Goal: Navigation & Orientation: Find specific page/section

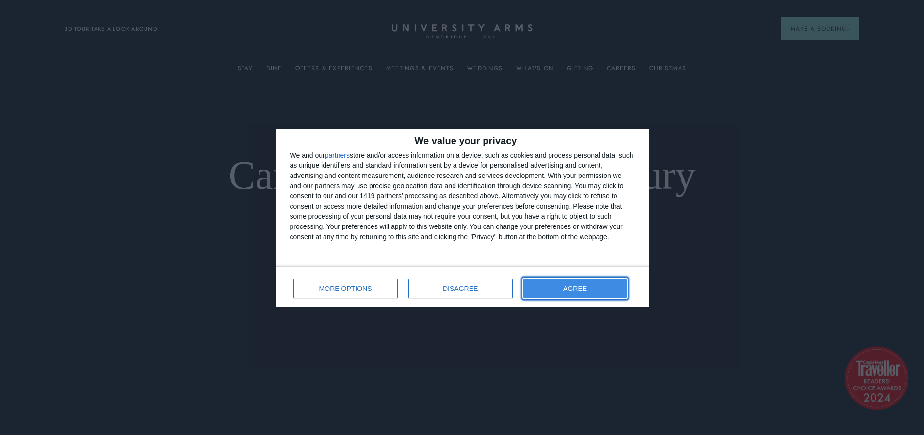
click at [587, 291] on span "AGREE" at bounding box center [575, 288] width 24 height 7
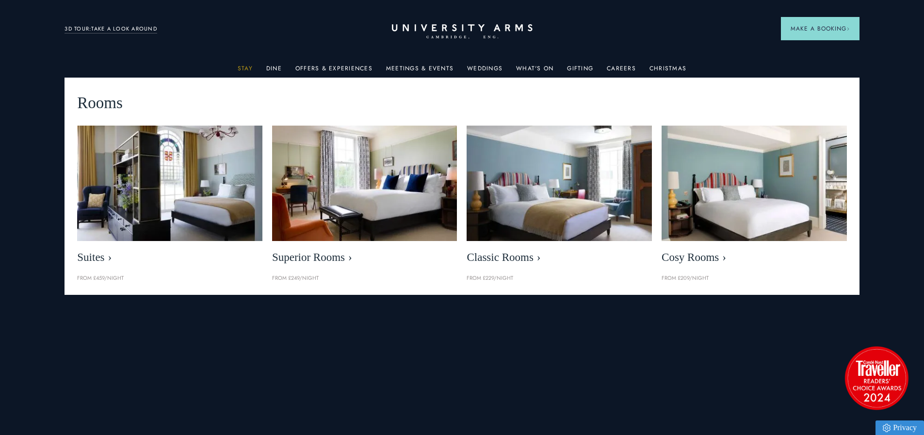
click at [252, 69] on link "Stay" at bounding box center [245, 71] width 15 height 13
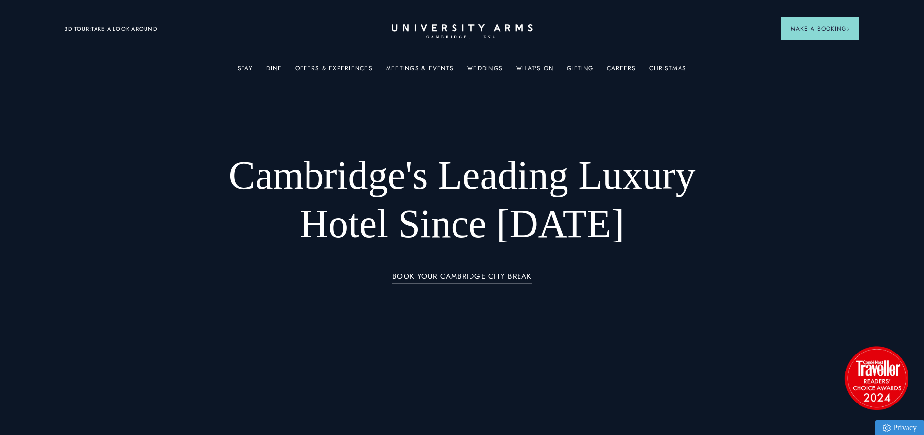
click at [125, 27] on link "3D TOUR:TAKE A LOOK AROUND" at bounding box center [110, 29] width 93 height 9
